Goal: Find specific page/section: Find specific page/section

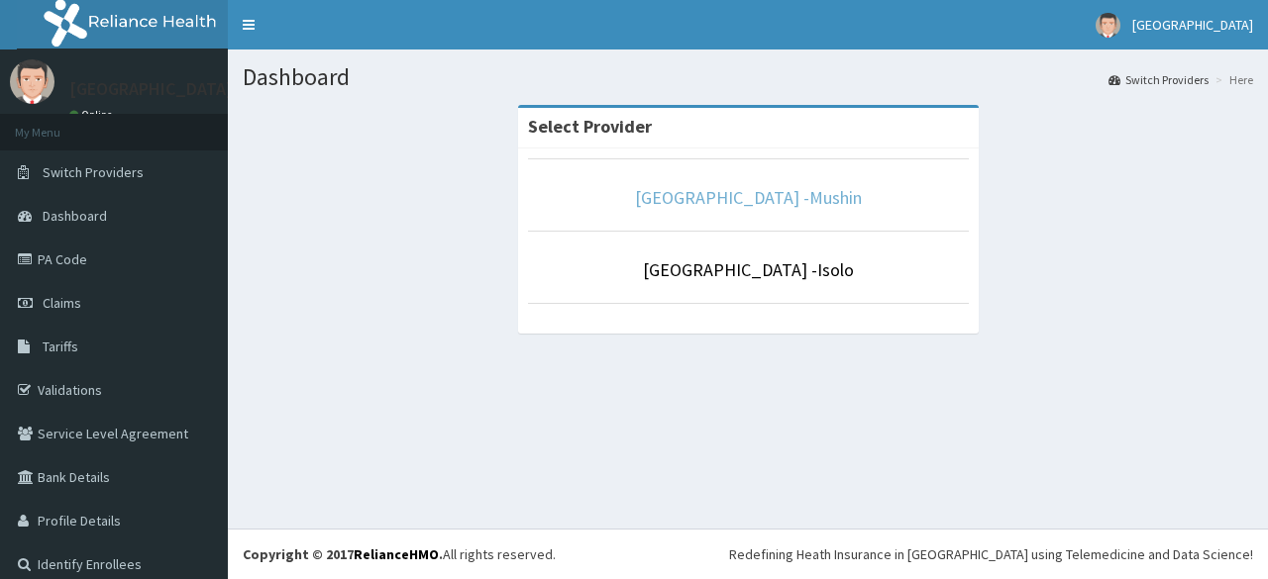
click at [714, 195] on link "[GEOGRAPHIC_DATA] -Mushin" at bounding box center [748, 197] width 227 height 23
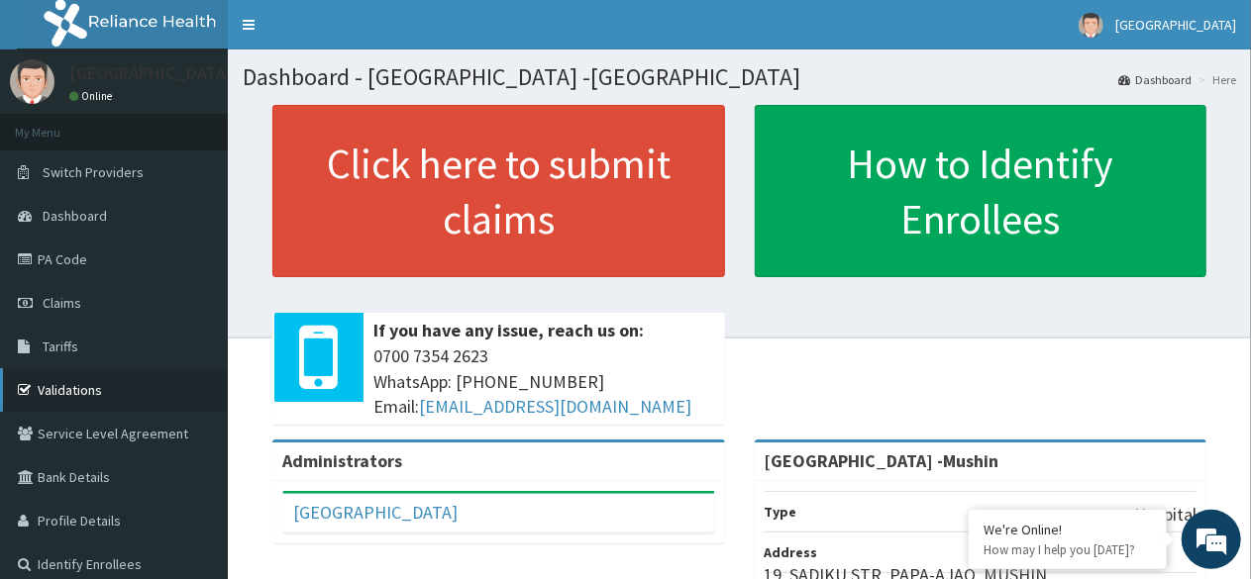
click at [68, 394] on link "Validations" at bounding box center [114, 390] width 228 height 44
